Goal: Task Accomplishment & Management: Manage account settings

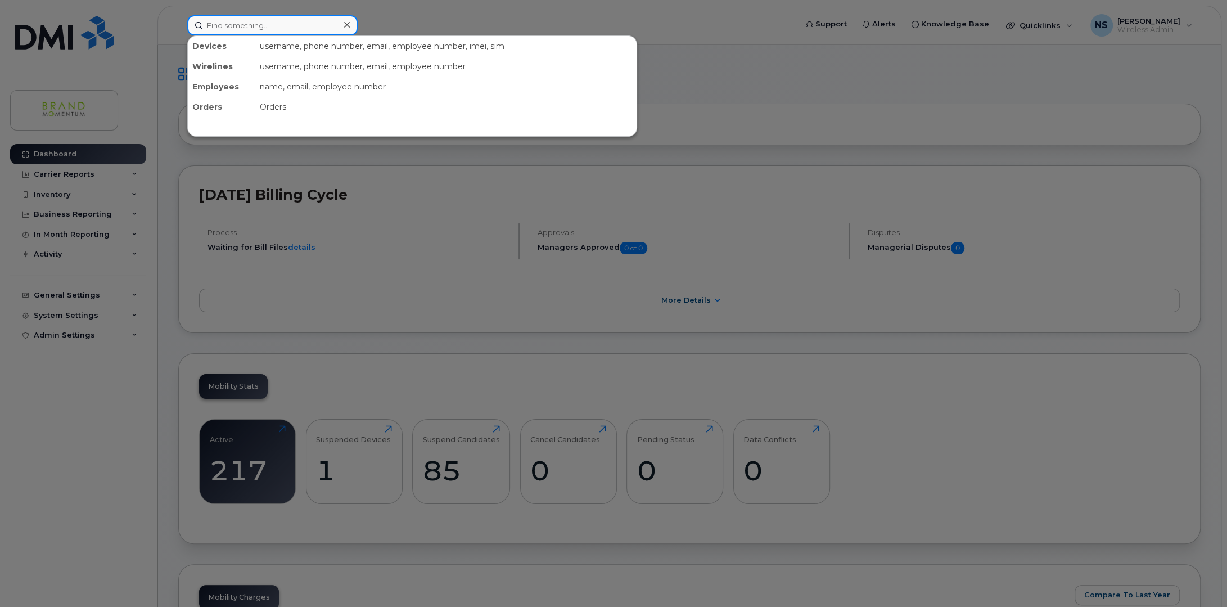
click at [239, 25] on input at bounding box center [272, 25] width 170 height 20
type input ","
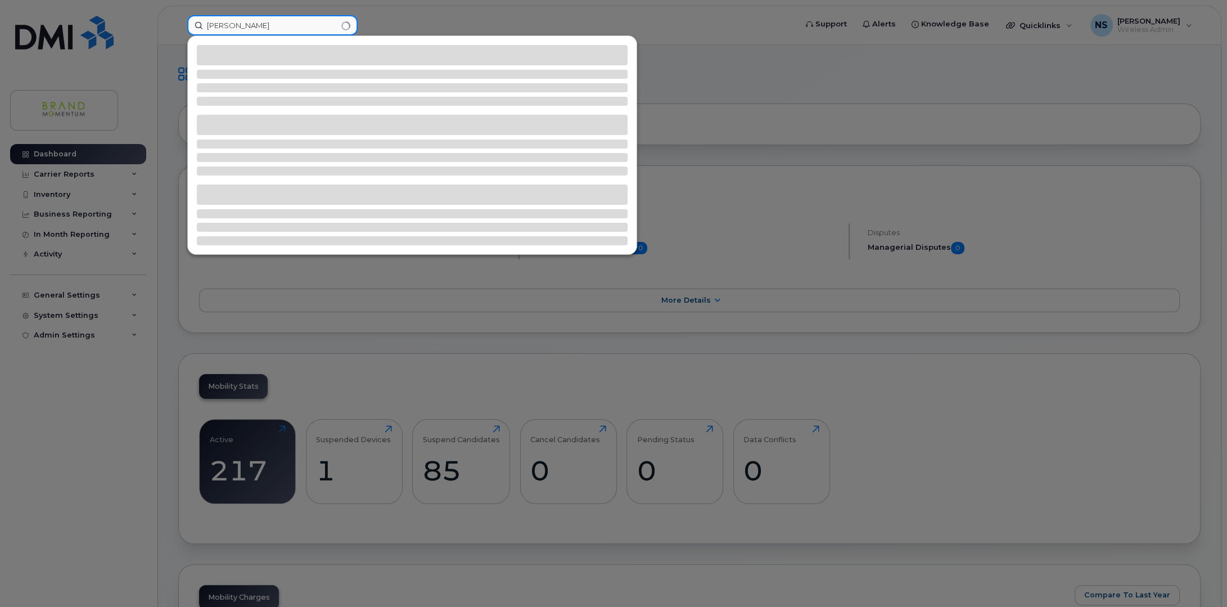
type input "melanie"
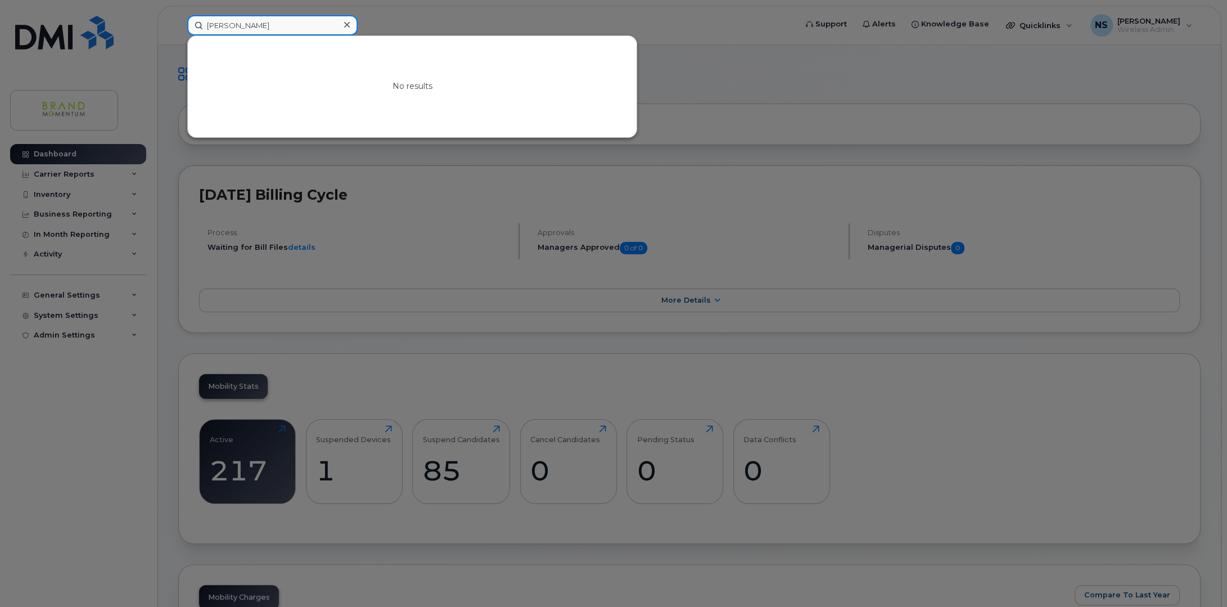
drag, startPoint x: 300, startPoint y: 25, endPoint x: 87, endPoint y: 28, distance: 213.1
click at [178, 28] on div "melanie No results" at bounding box center [487, 25] width 619 height 20
click at [289, 29] on input at bounding box center [272, 25] width 170 height 20
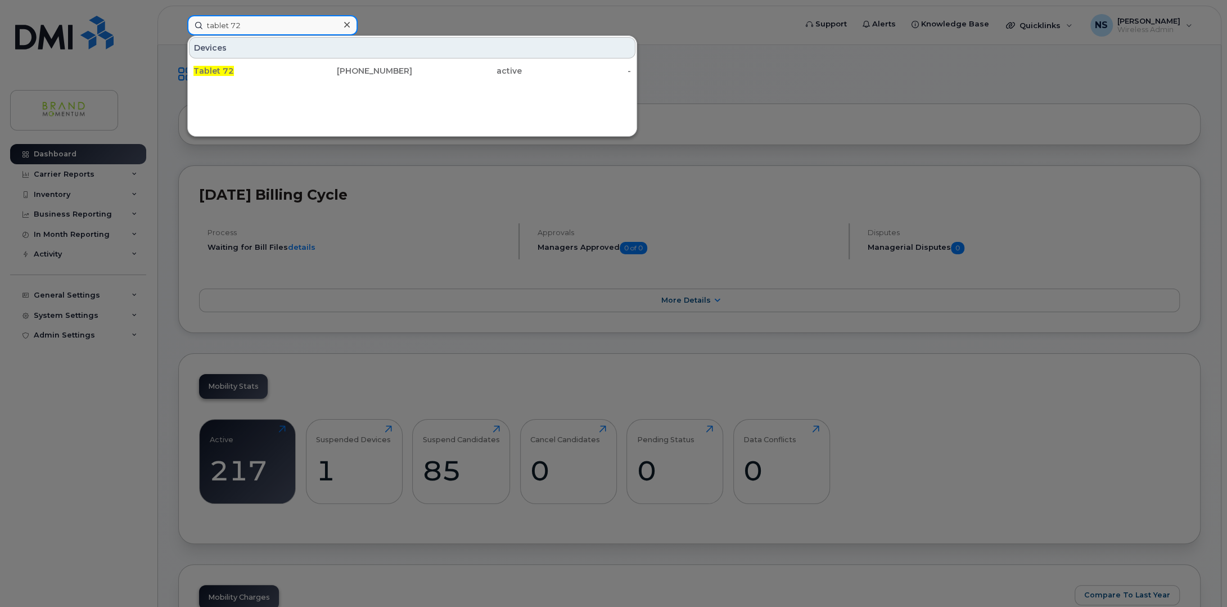
type input "tablet 72"
click at [207, 61] on link "Tablet 72 437-961-1795 active -" at bounding box center [412, 71] width 446 height 20
click at [228, 65] on div "Tablet 72" at bounding box center [248, 70] width 110 height 11
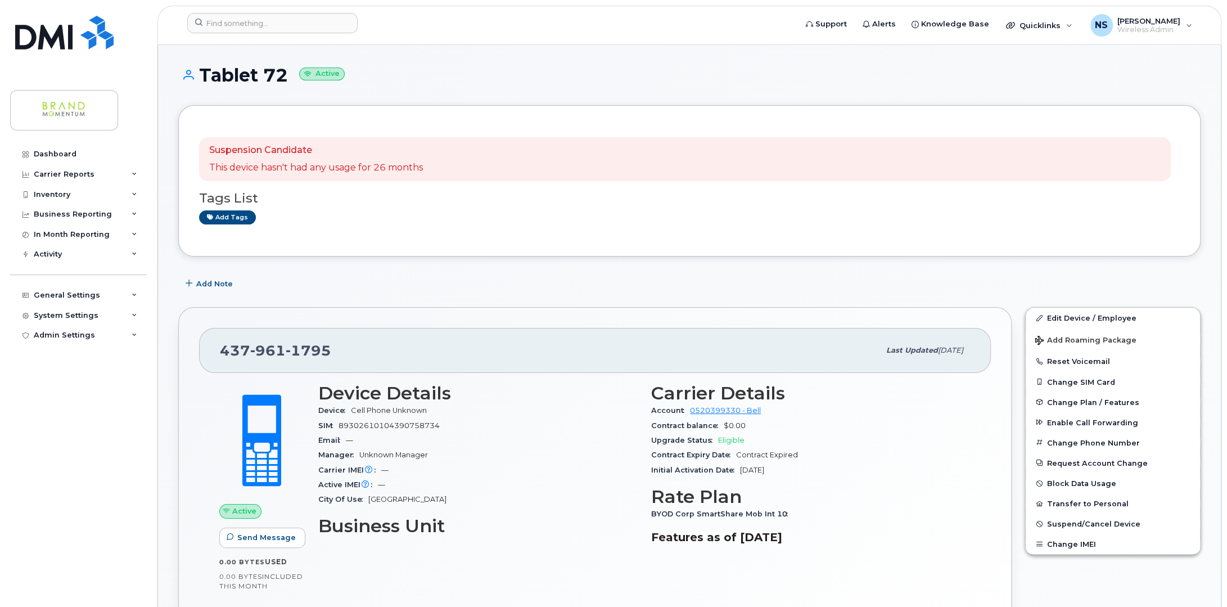
click at [1169, 82] on h1 "Tablet 72 Active" at bounding box center [689, 75] width 1022 height 20
click at [1112, 318] on link "Edit Device / Employee" at bounding box center [1112, 317] width 174 height 20
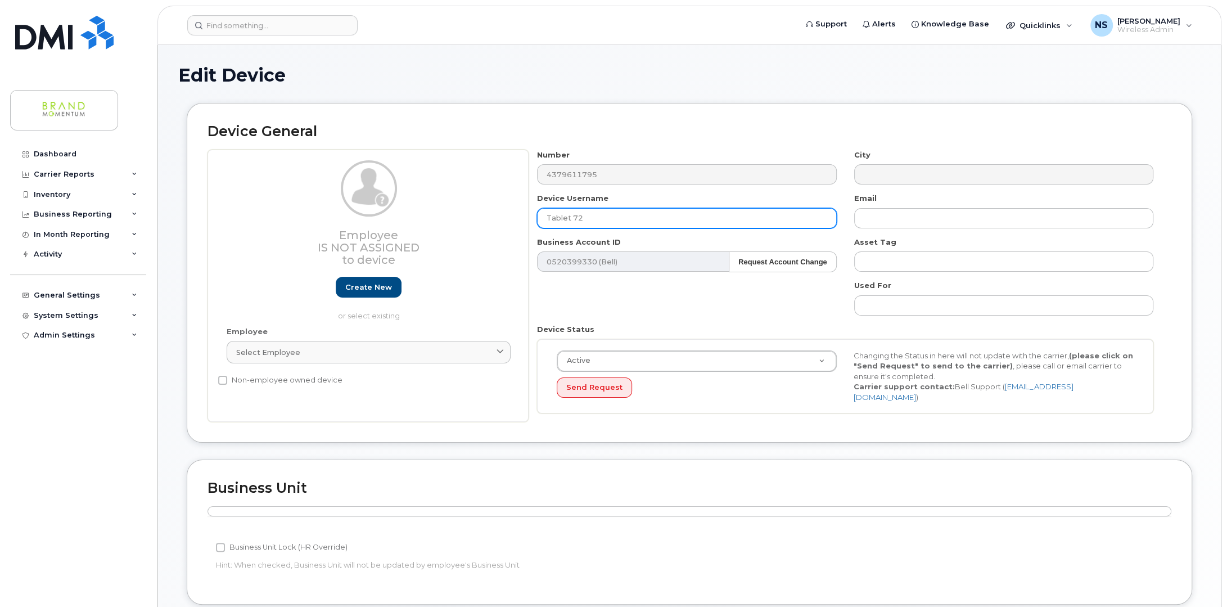
drag, startPoint x: 594, startPoint y: 219, endPoint x: 376, endPoint y: 220, distance: 218.1
click at [377, 220] on div "Employee Is not assigned to device Create new or select existing Employee Selec…" at bounding box center [689, 286] width 964 height 273
paste input "GTA East"
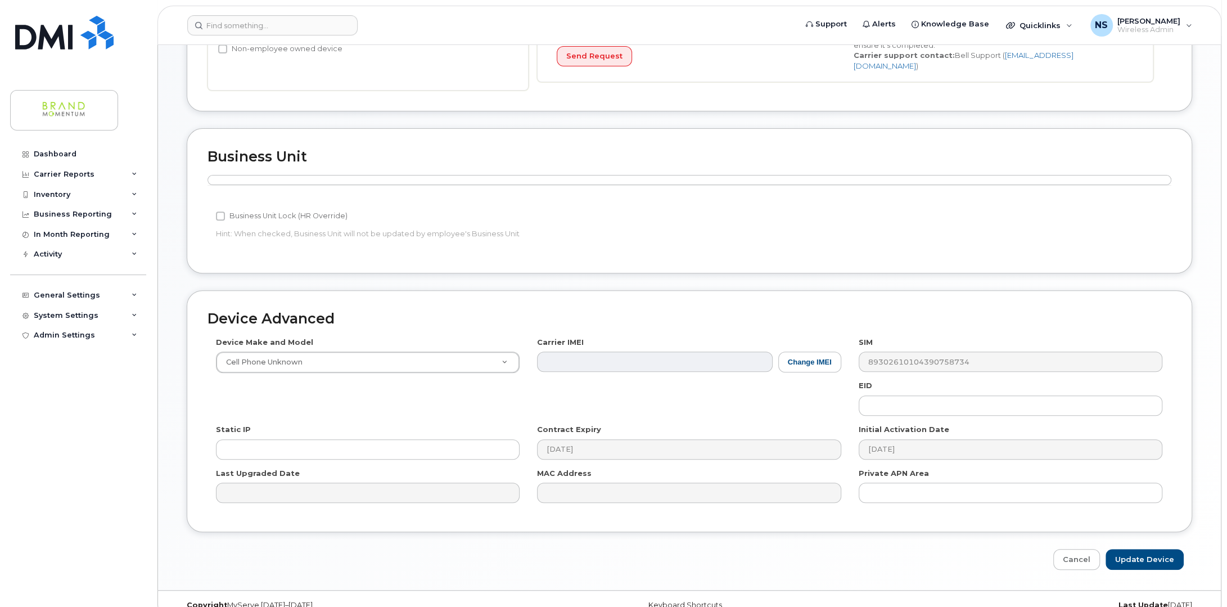
scroll to position [341, 0]
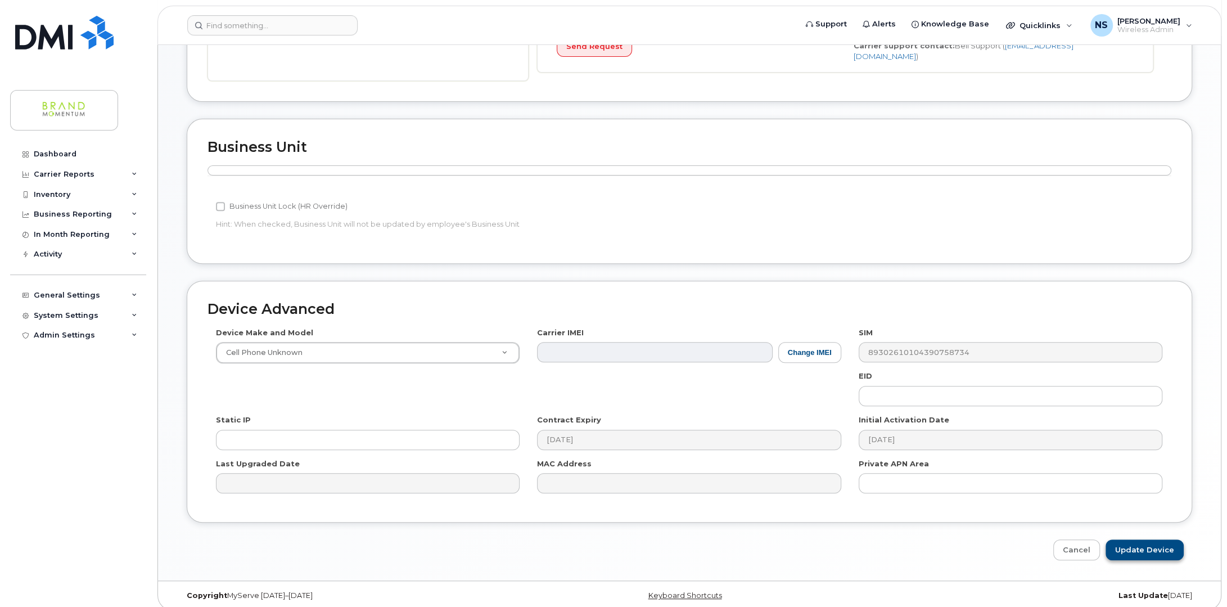
type input "JVF GTA East"
click at [1148, 540] on input "Update Device" at bounding box center [1144, 549] width 78 height 21
type input "Saving..."
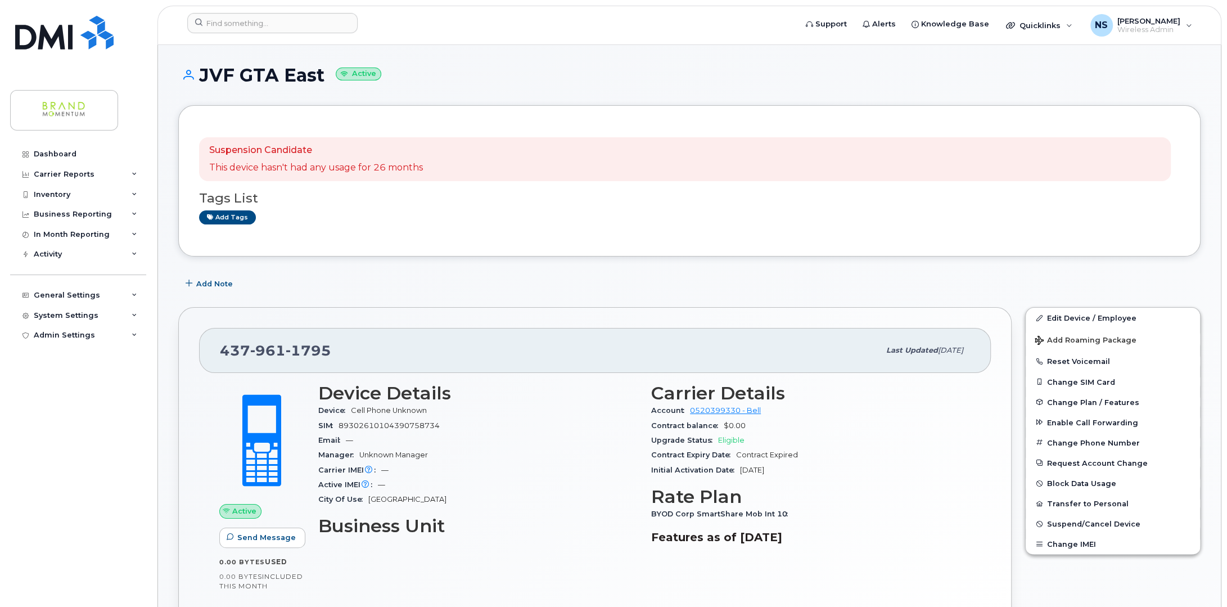
click at [365, 588] on div "Device Details Device Cell Phone Unknown SIM 89302610104390758734 Email — Manag…" at bounding box center [644, 489] width 666 height 226
click at [252, 19] on input at bounding box center [272, 23] width 170 height 20
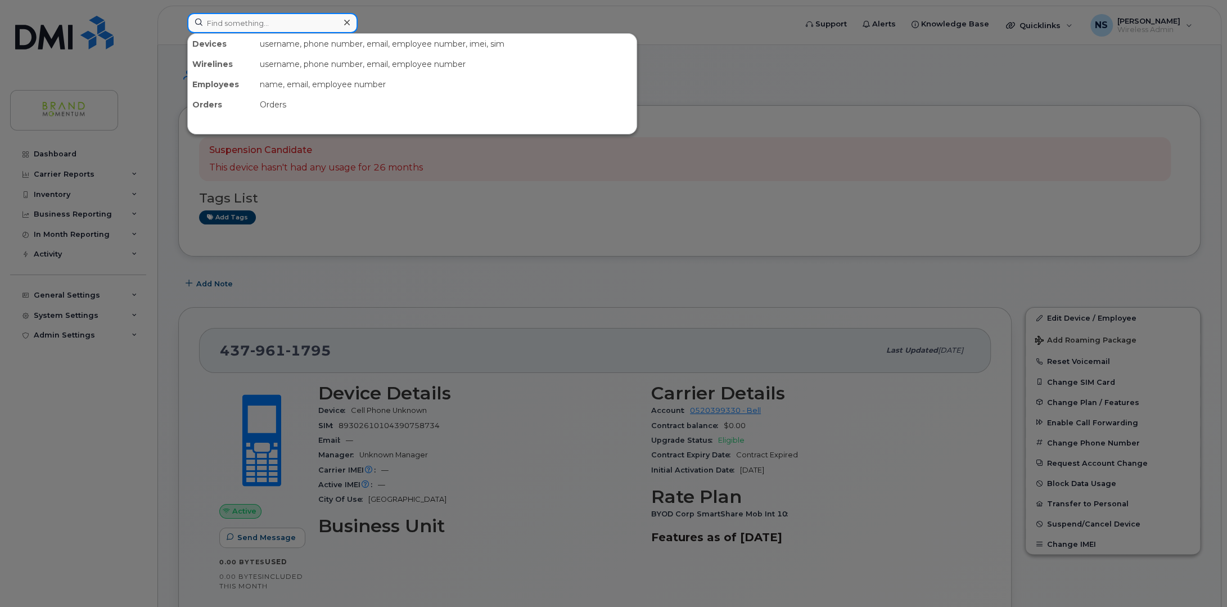
paste input "4379610453"
type input "4379610453"
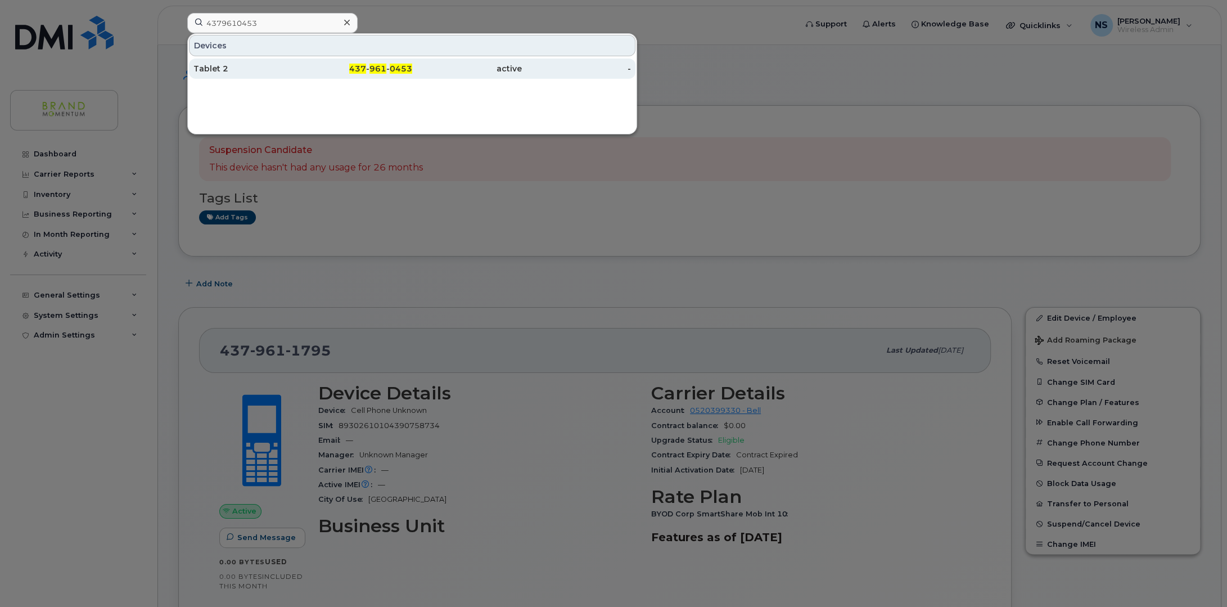
click at [225, 64] on div "Tablet 2" at bounding box center [248, 68] width 110 height 11
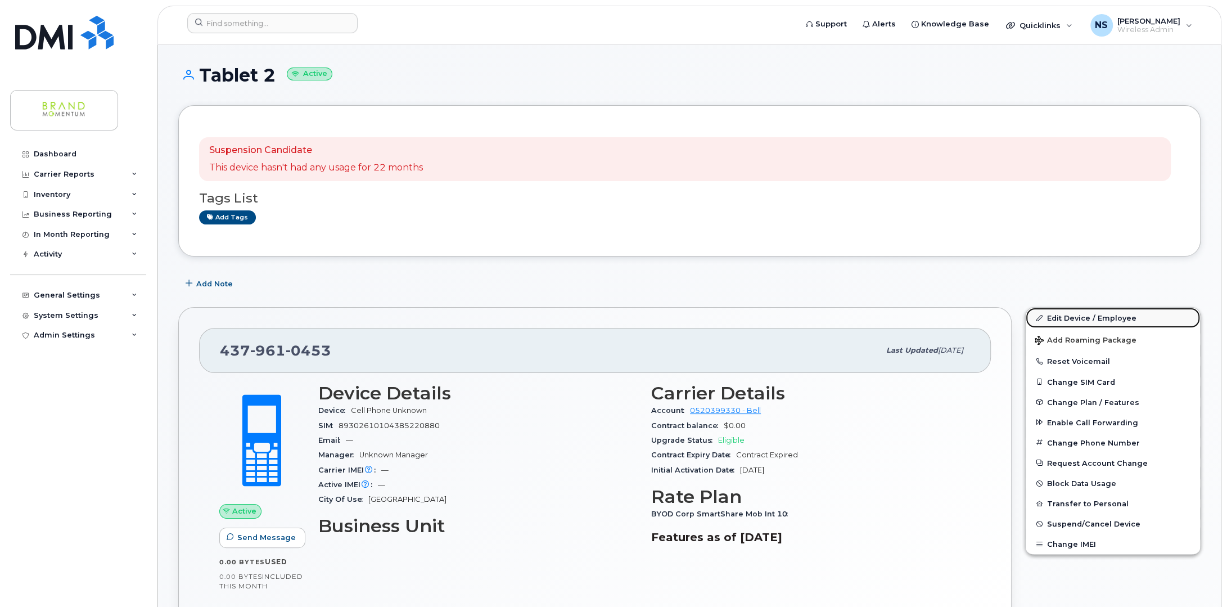
click at [1115, 319] on link "Edit Device / Employee" at bounding box center [1112, 317] width 174 height 20
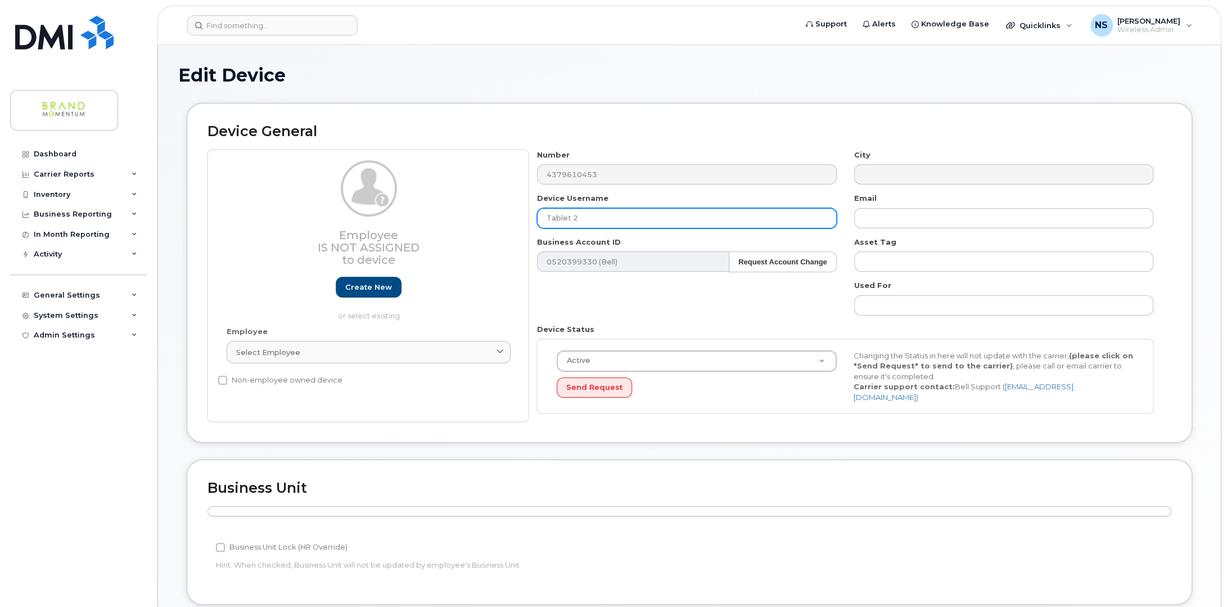
drag, startPoint x: 609, startPoint y: 221, endPoint x: 361, endPoint y: 226, distance: 247.9
click at [361, 226] on div "Employee Is not assigned to device Create new or select existing Employee Selec…" at bounding box center [689, 286] width 964 height 273
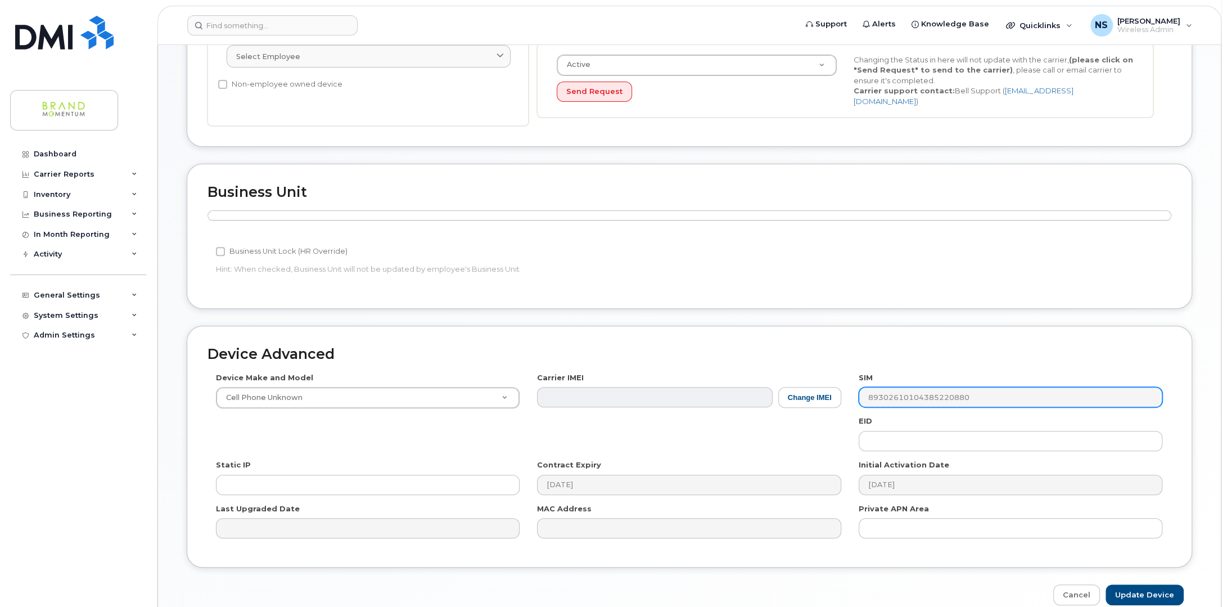
scroll to position [337, 0]
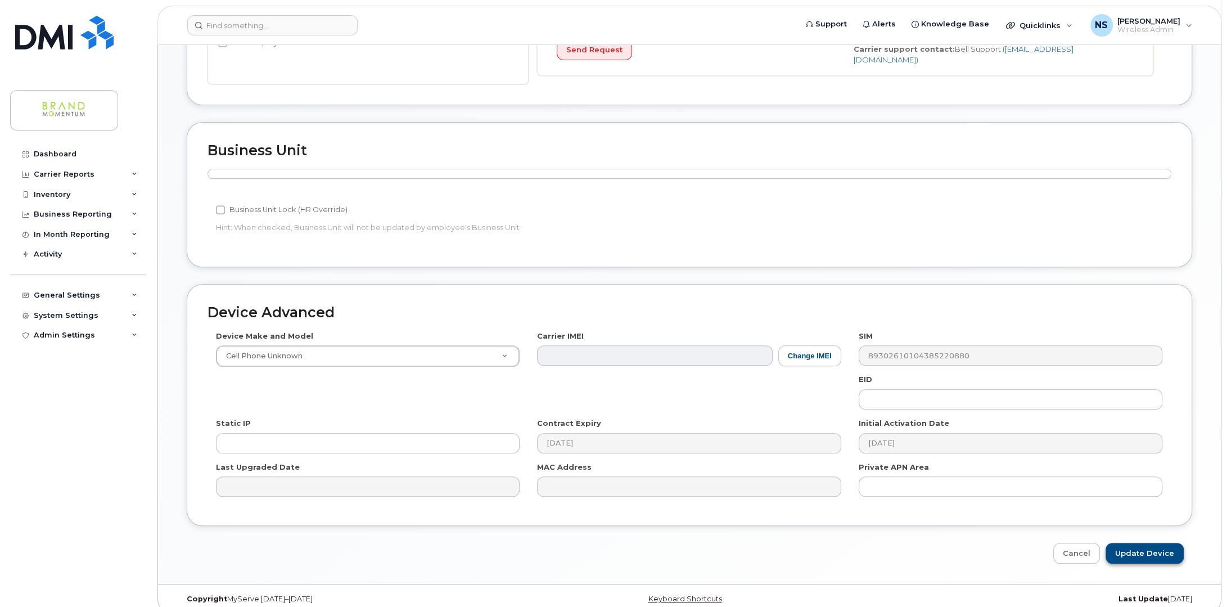
type input "JVF Brampton"
click at [1158, 544] on input "Update Device" at bounding box center [1144, 552] width 78 height 21
type input "Saving..."
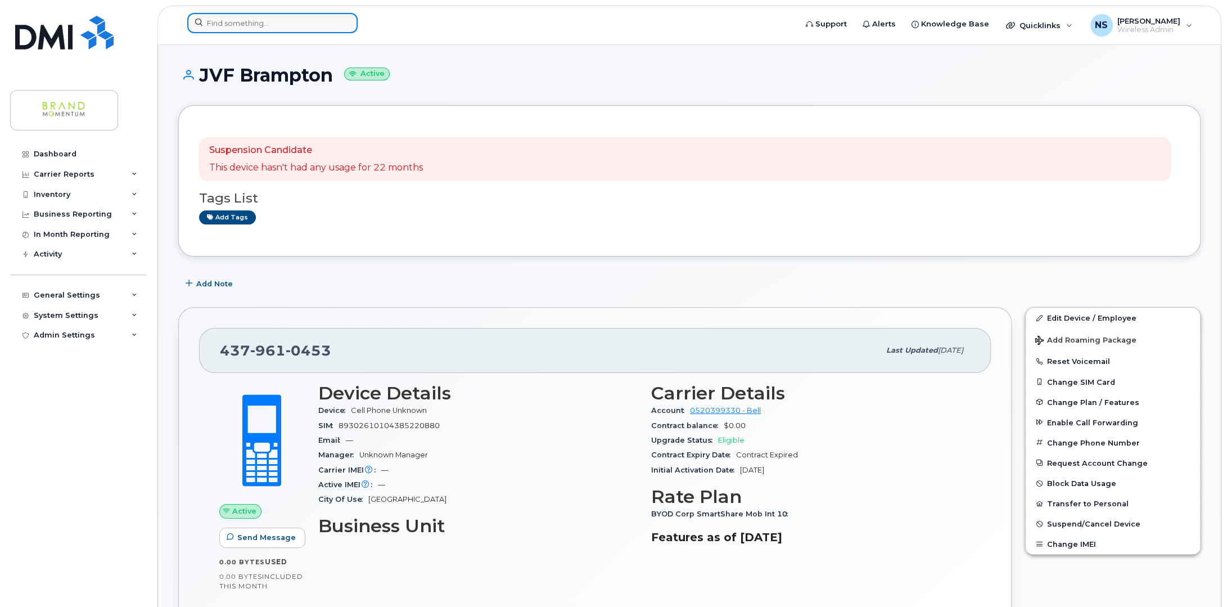
click at [281, 28] on input at bounding box center [272, 23] width 170 height 20
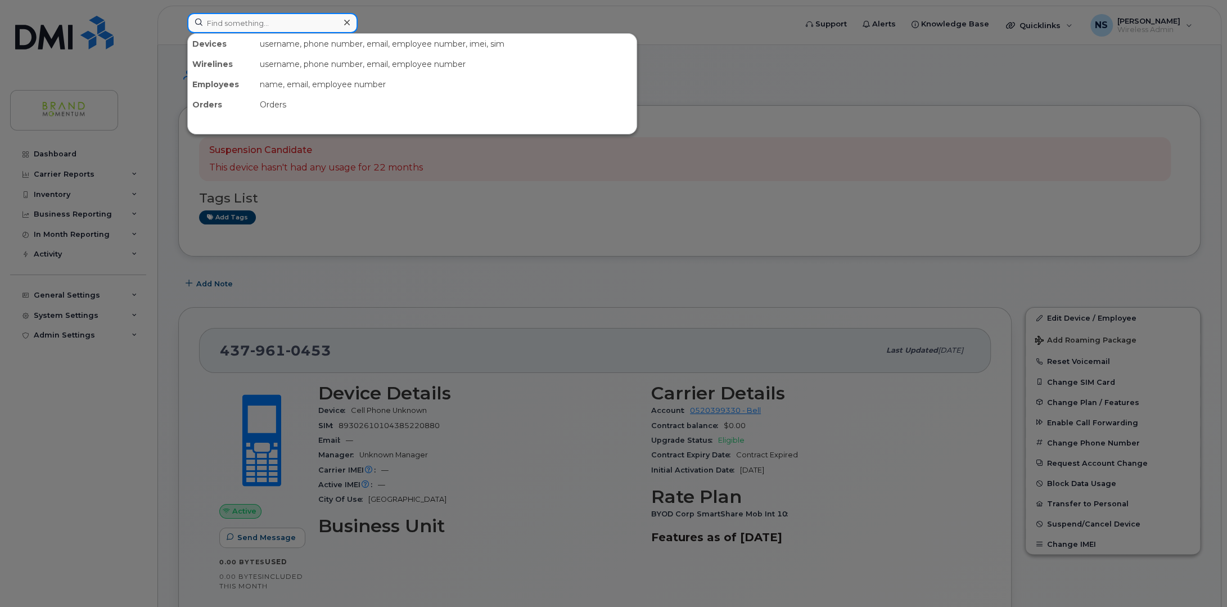
paste input "4379611780"
type input "4379611780"
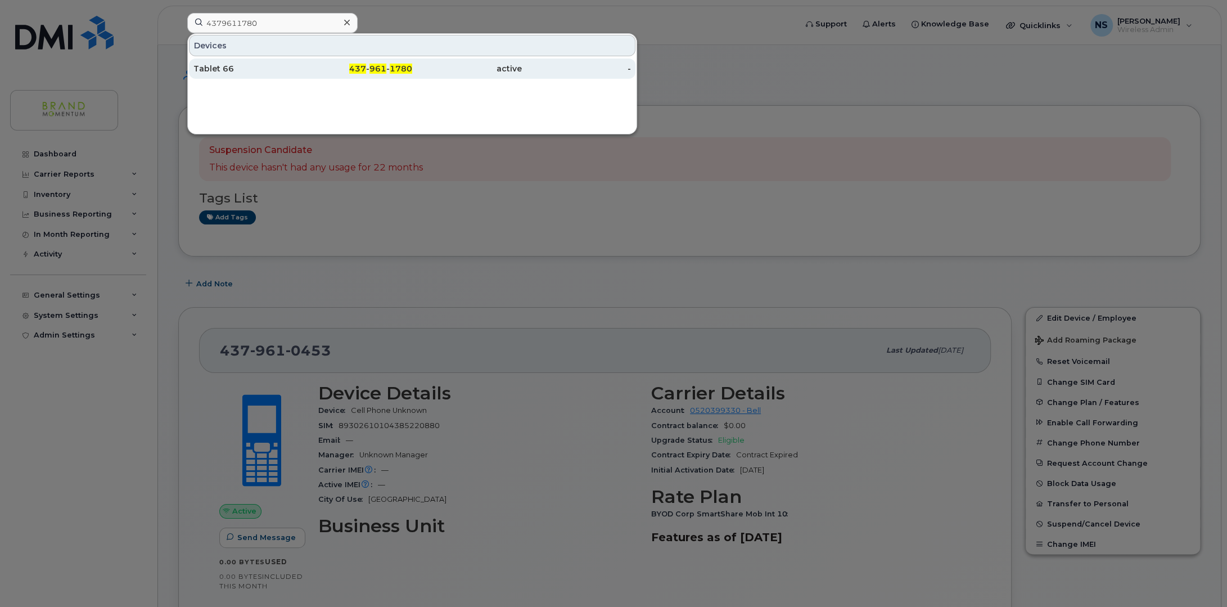
click at [358, 62] on div "437 - 961 - 1780" at bounding box center [358, 68] width 110 height 20
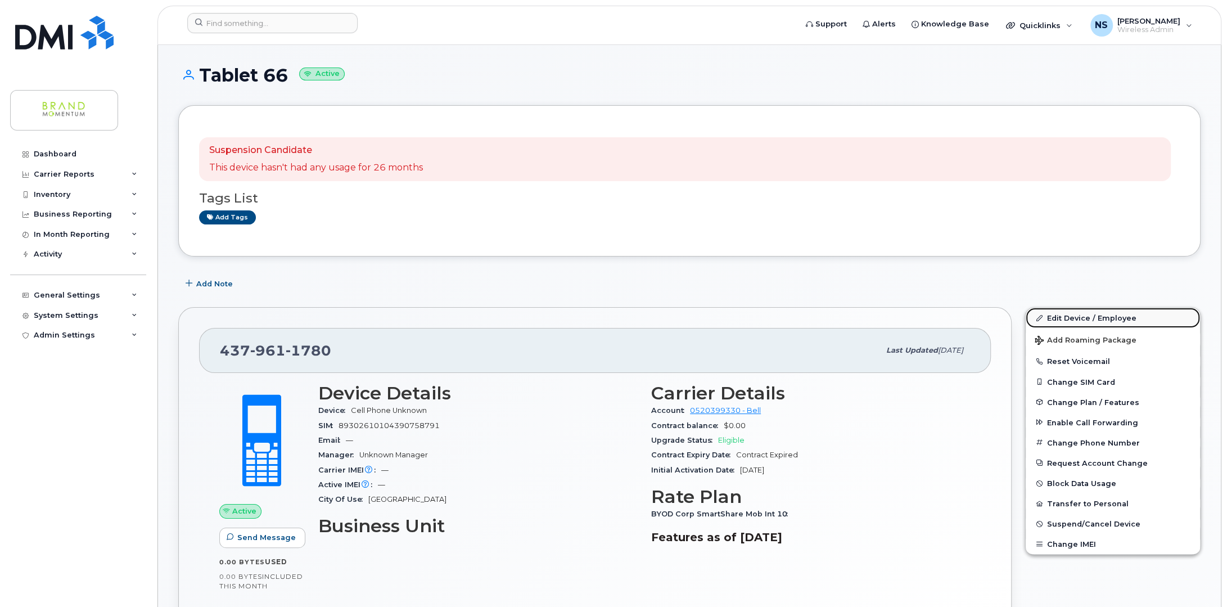
click at [1075, 319] on link "Edit Device / Employee" at bounding box center [1112, 317] width 174 height 20
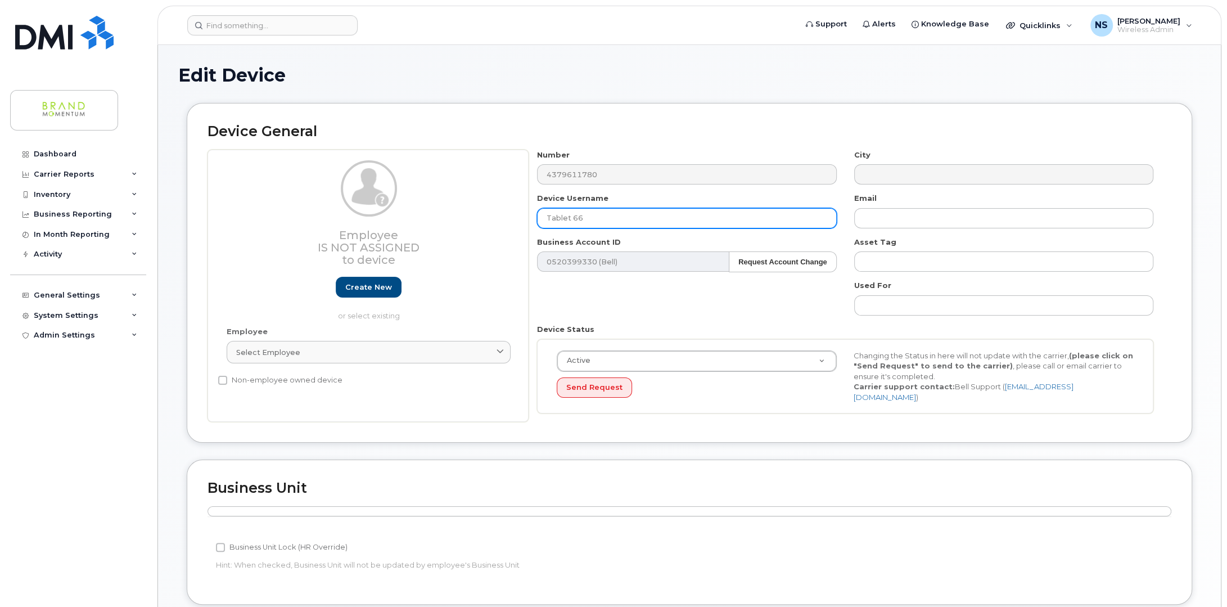
drag, startPoint x: 592, startPoint y: 216, endPoint x: 409, endPoint y: 219, distance: 182.7
click at [409, 219] on div "Employee Is not assigned to device Create new or select existing Employee Selec…" at bounding box center [689, 286] width 964 height 273
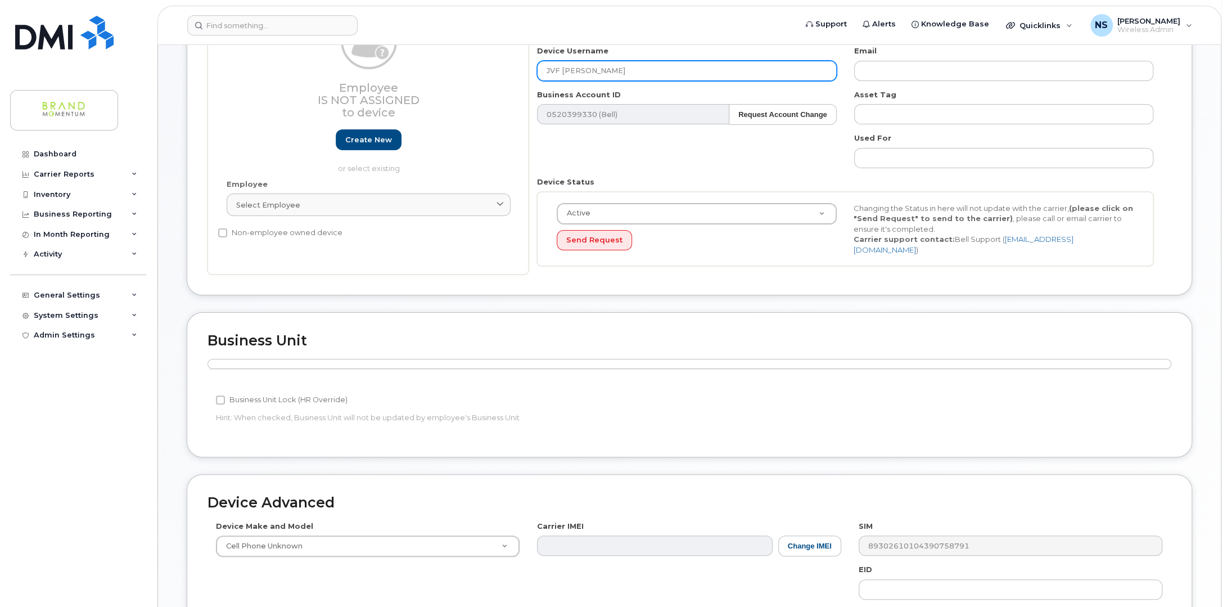
scroll to position [341, 0]
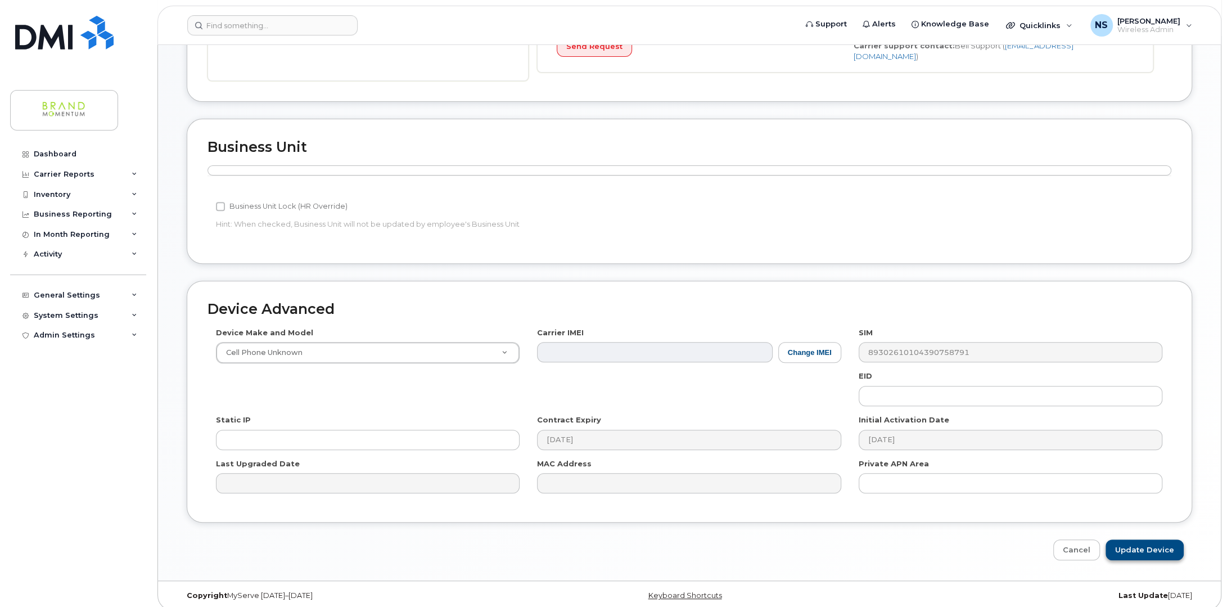
type input "JVF [PERSON_NAME]"
click at [1143, 539] on input "Update Device" at bounding box center [1144, 549] width 78 height 21
type input "Saving..."
